Goal: Information Seeking & Learning: Learn about a topic

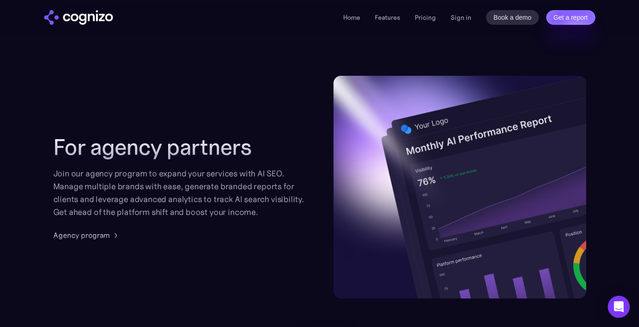
scroll to position [2601, 0]
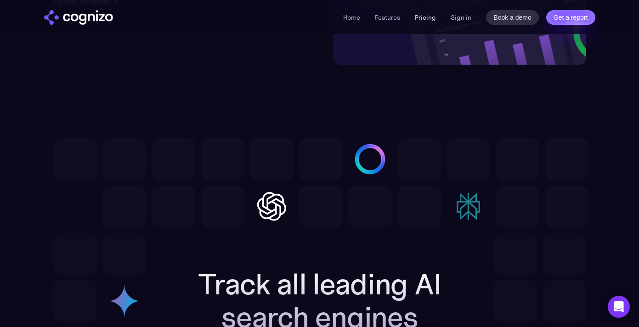
click at [430, 15] on link "Pricing" at bounding box center [425, 17] width 21 height 8
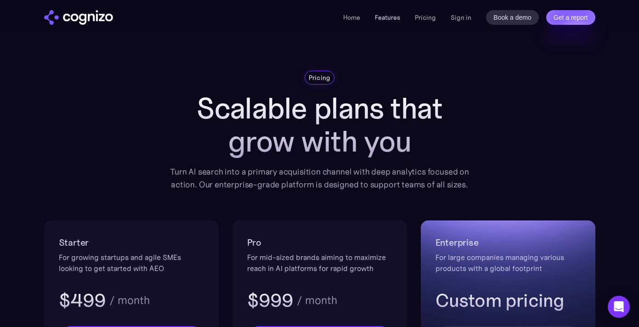
click at [383, 15] on link "Features" at bounding box center [387, 17] width 25 height 8
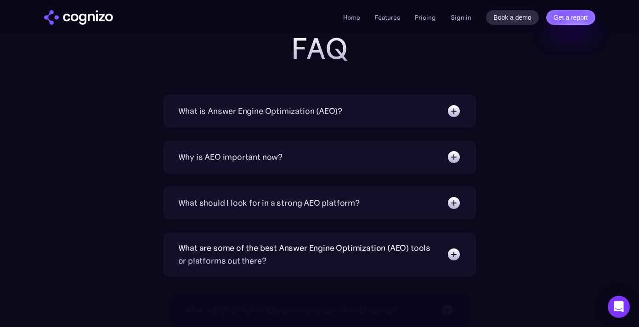
scroll to position [3147, 0]
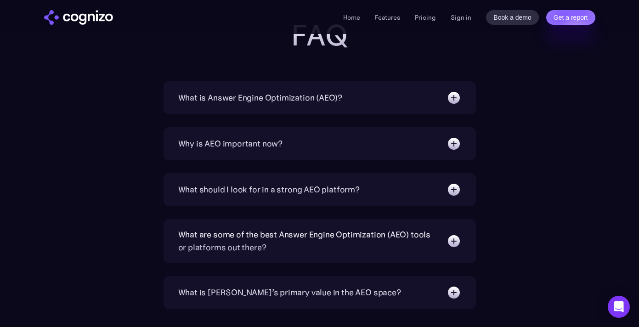
click at [380, 94] on div "What is Answer Engine Optimization (AEO)?" at bounding box center [319, 97] width 283 height 15
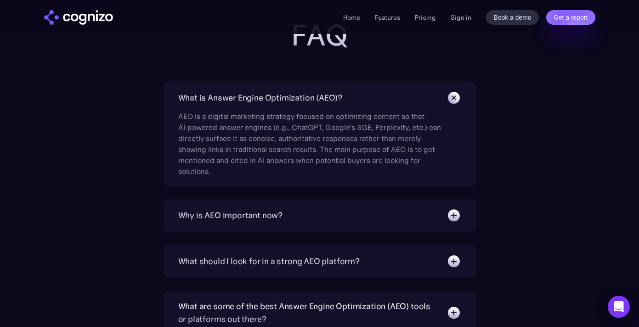
click at [380, 94] on div "What is Answer Engine Optimization (AEO)?" at bounding box center [319, 97] width 283 height 15
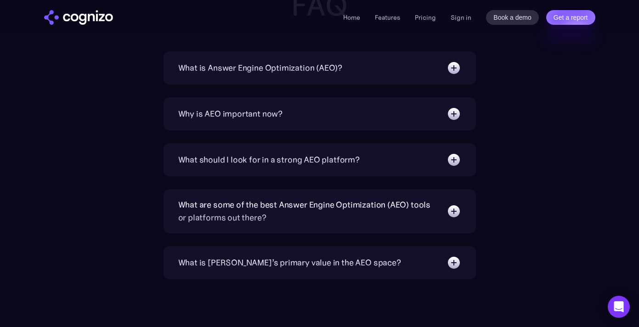
scroll to position [3195, 0]
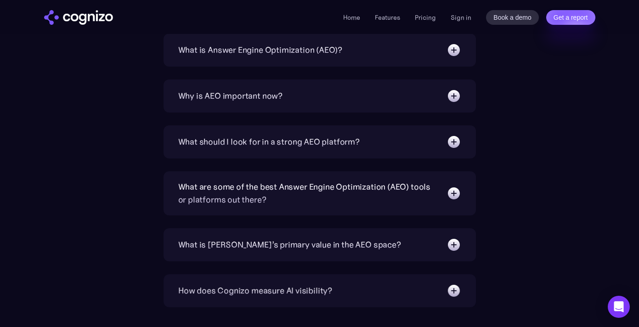
click at [377, 144] on div "What should I look for in a strong AEO platform?" at bounding box center [319, 142] width 283 height 15
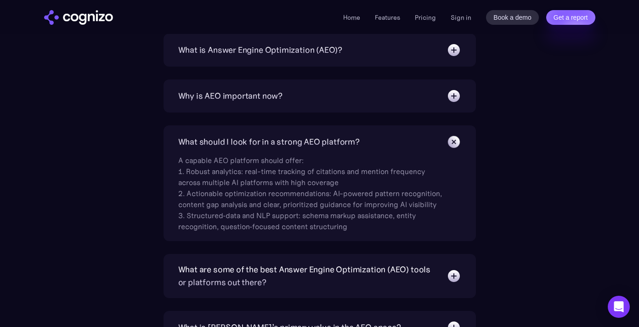
click at [377, 144] on div "What should I look for in a strong AEO platform?" at bounding box center [319, 142] width 283 height 15
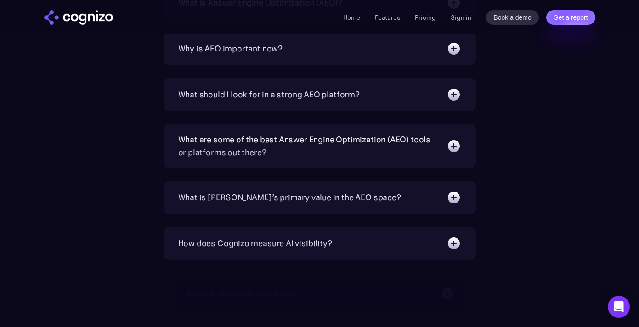
scroll to position [3246, 0]
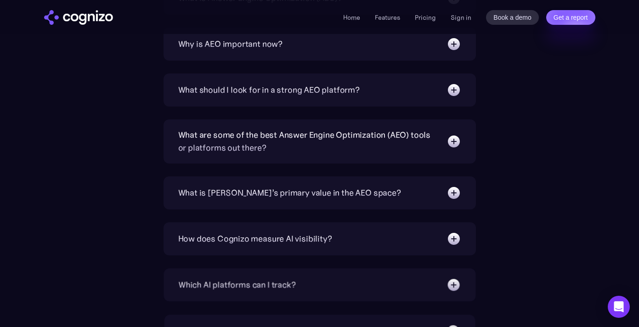
click at [372, 146] on div "What are some of the best Answer Engine Optimization (AEO) tools or platforms o…" at bounding box center [307, 142] width 259 height 26
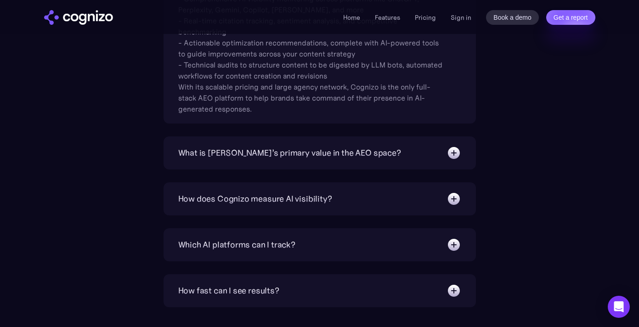
scroll to position [3490, 0]
